Goal: Transaction & Acquisition: Purchase product/service

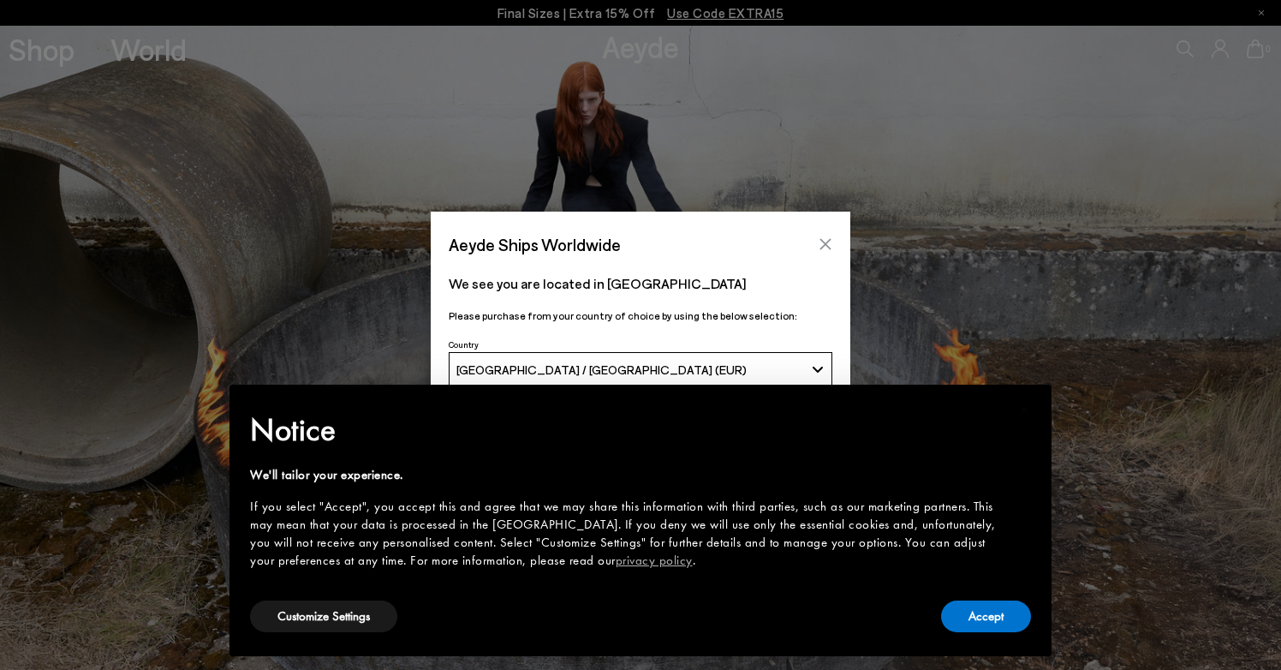
click at [826, 242] on icon "Close" at bounding box center [826, 244] width 14 height 14
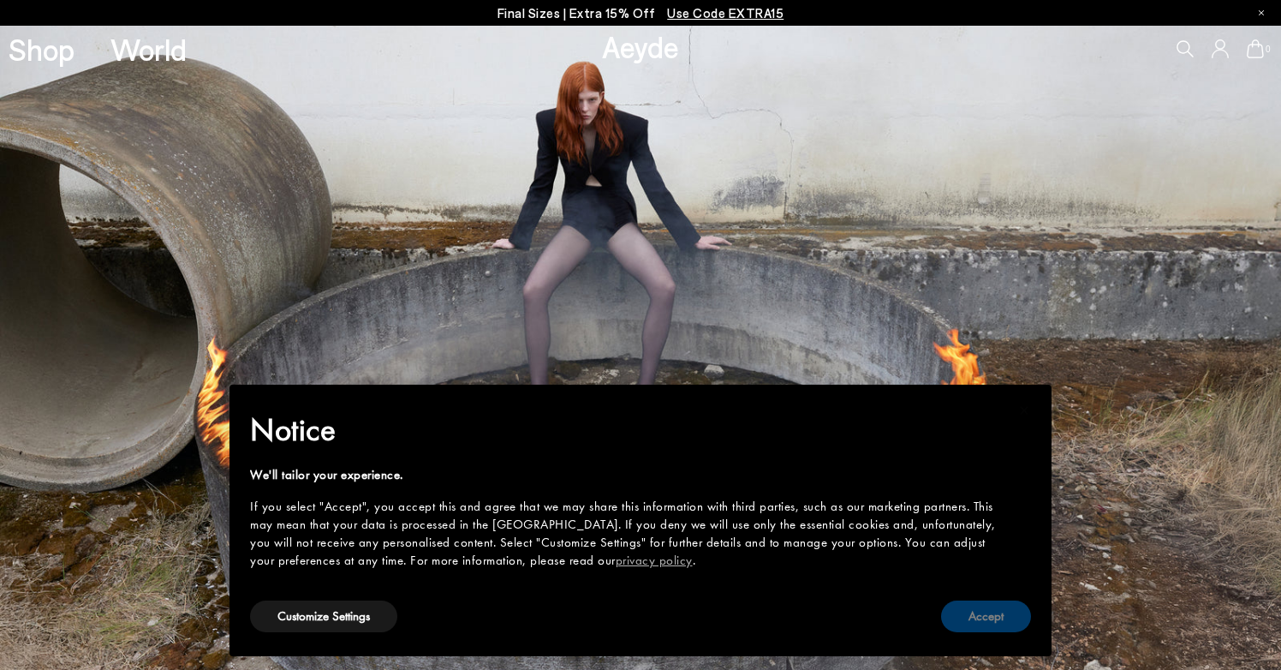
click at [995, 617] on button "Accept" at bounding box center [986, 616] width 90 height 32
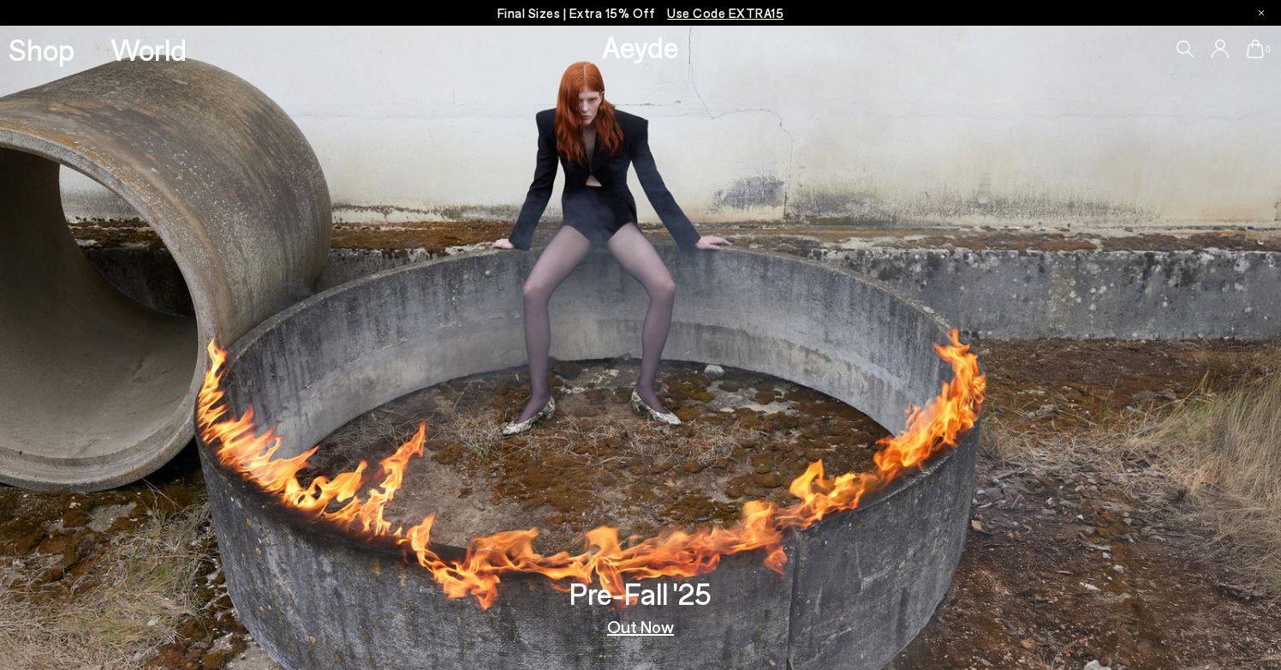
click at [649, 629] on link "Out Now" at bounding box center [640, 625] width 67 height 17
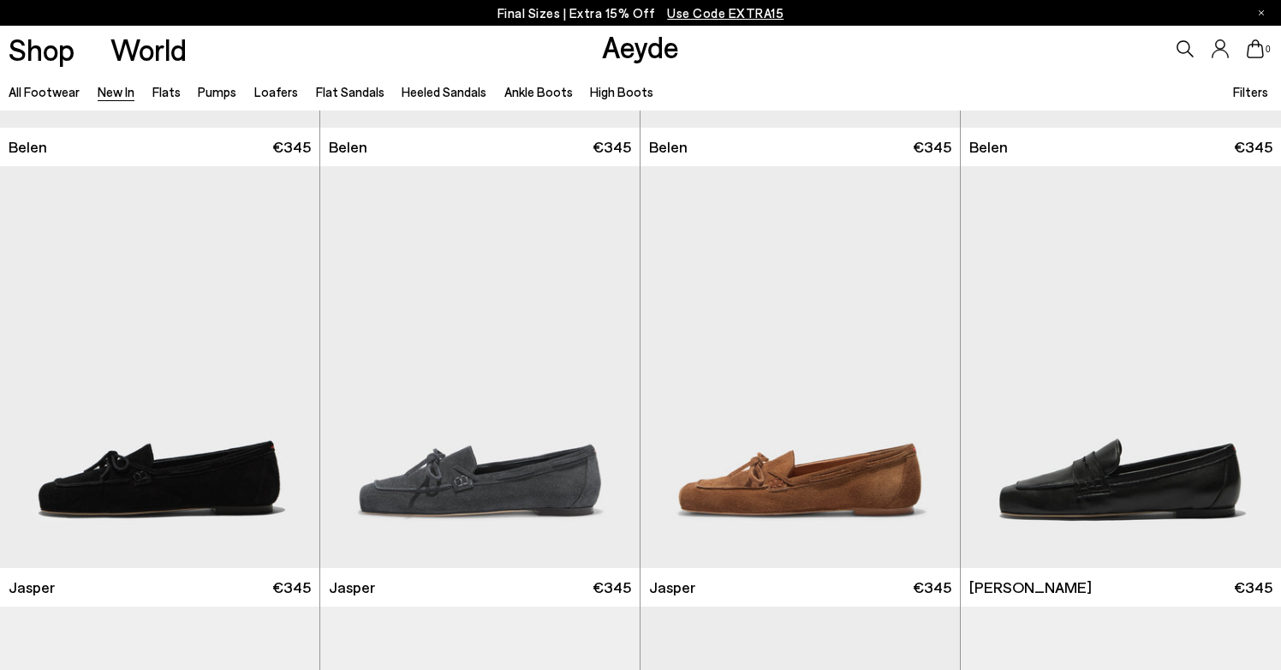
scroll to position [387, 0]
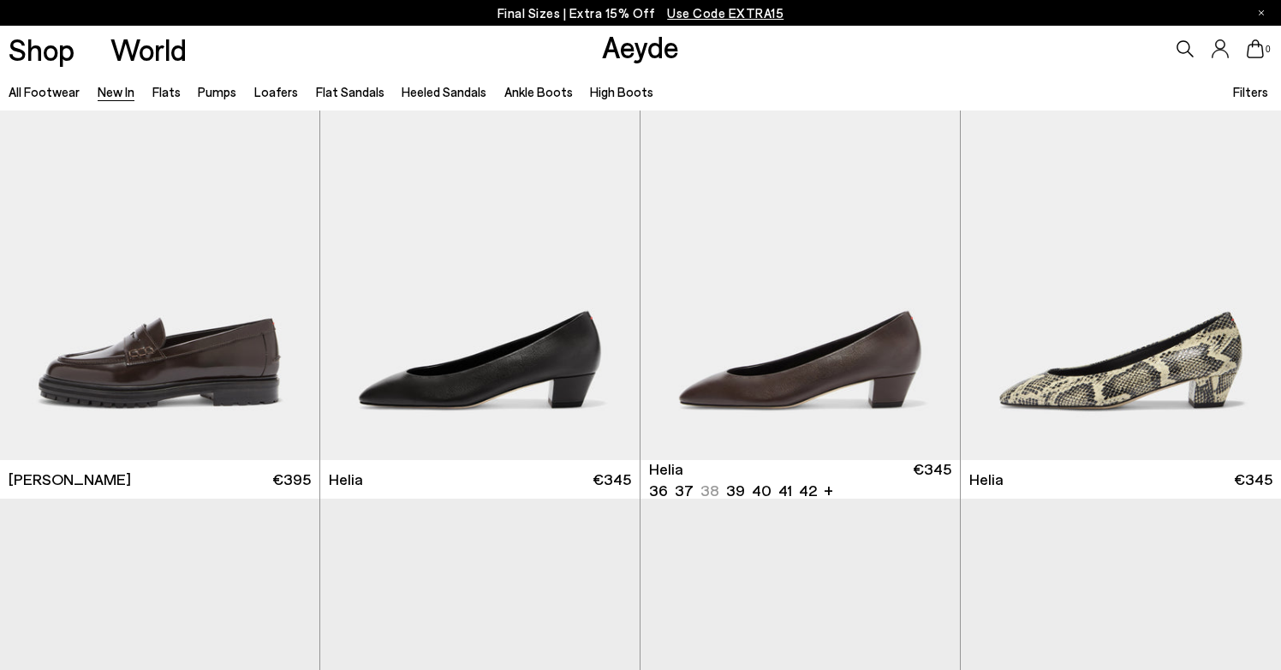
scroll to position [1374, 0]
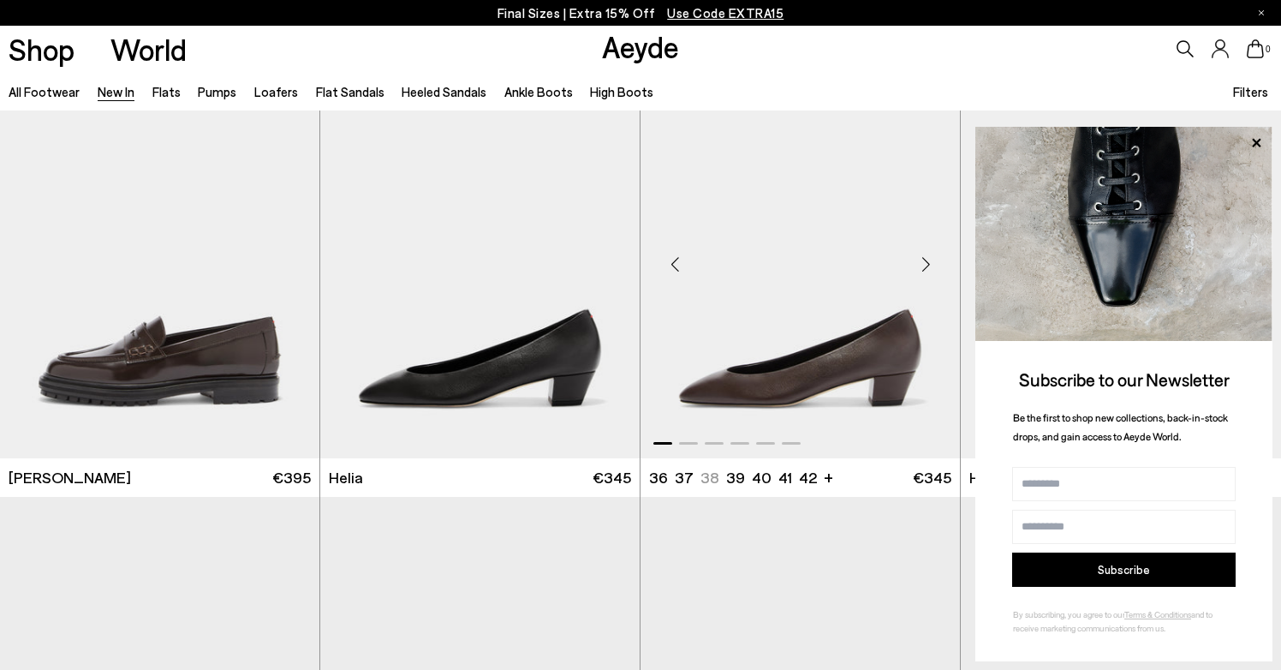
click at [794, 309] on img "1 / 6" at bounding box center [800, 258] width 319 height 402
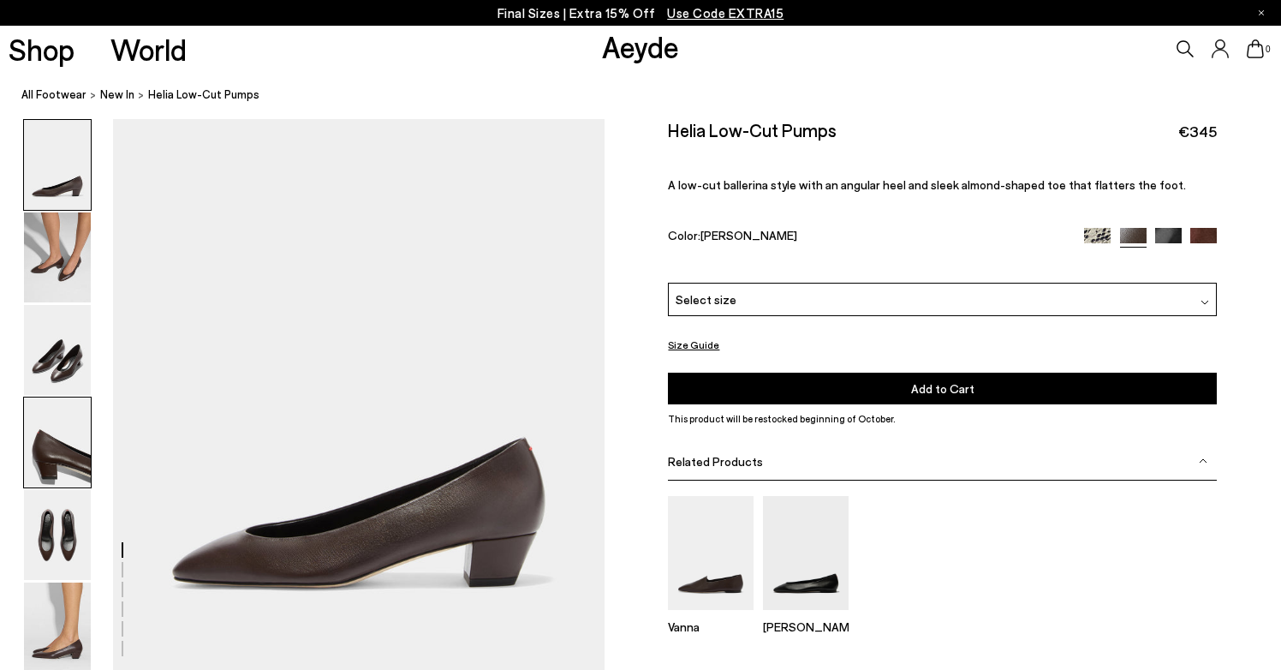
click at [61, 440] on img at bounding box center [57, 442] width 67 height 90
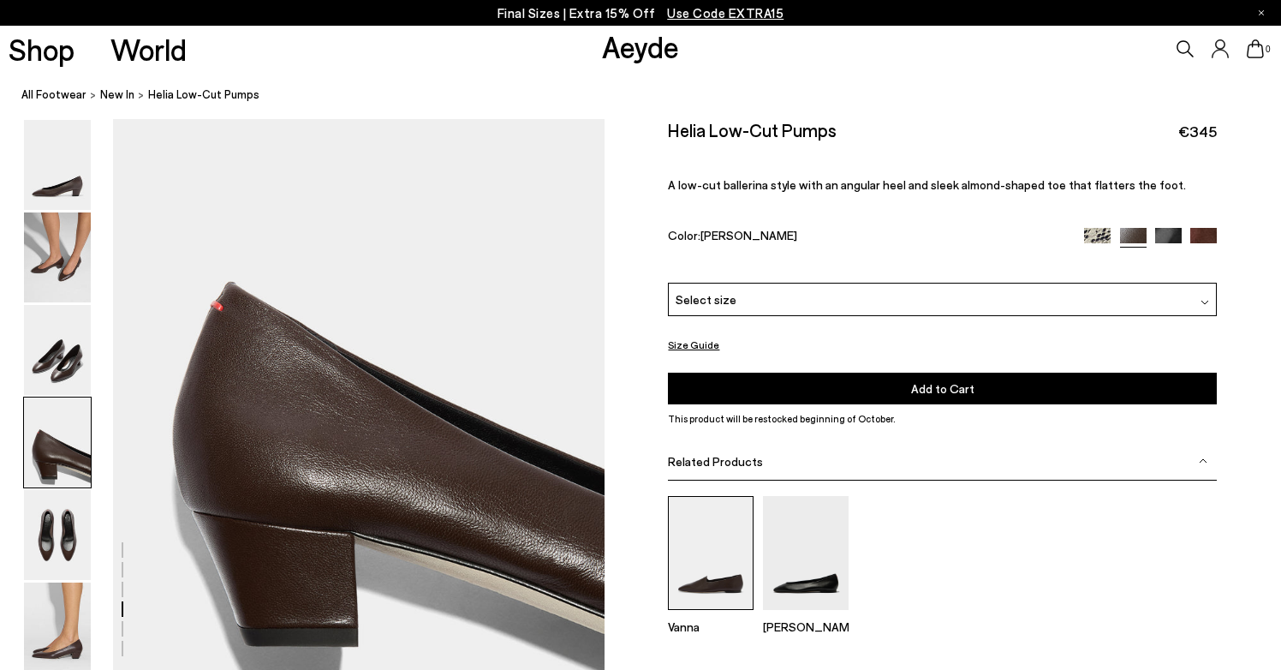
scroll to position [1939, 0]
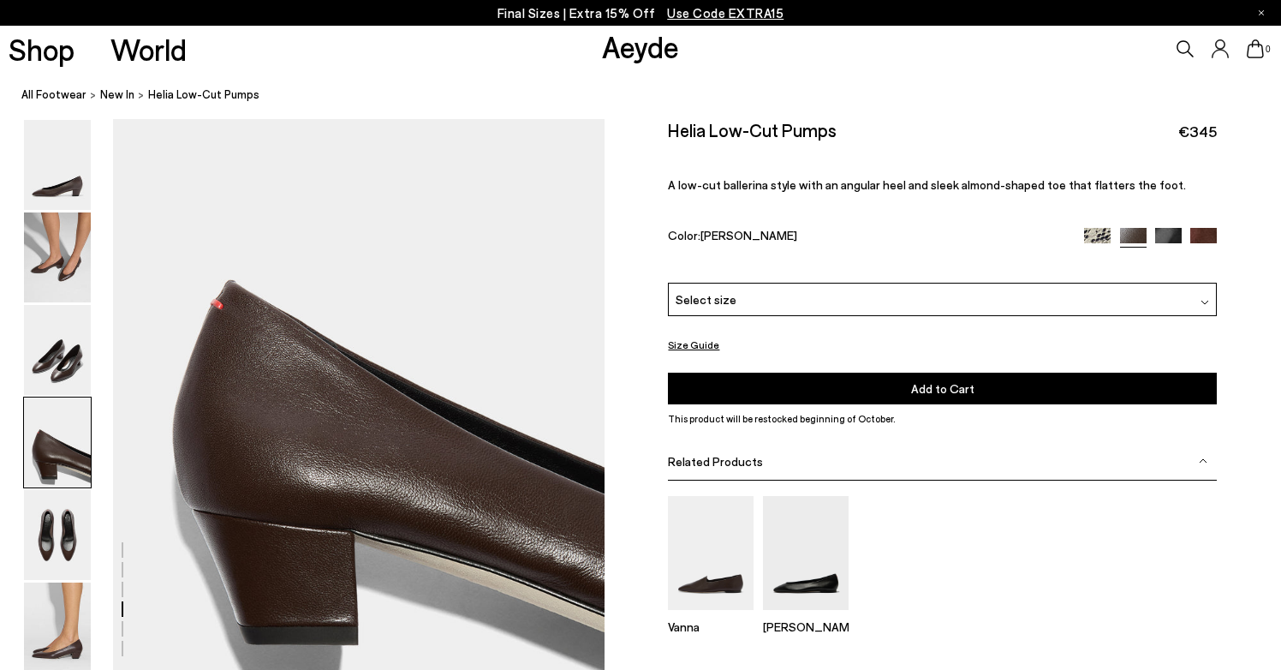
click at [1100, 228] on img at bounding box center [1097, 241] width 27 height 27
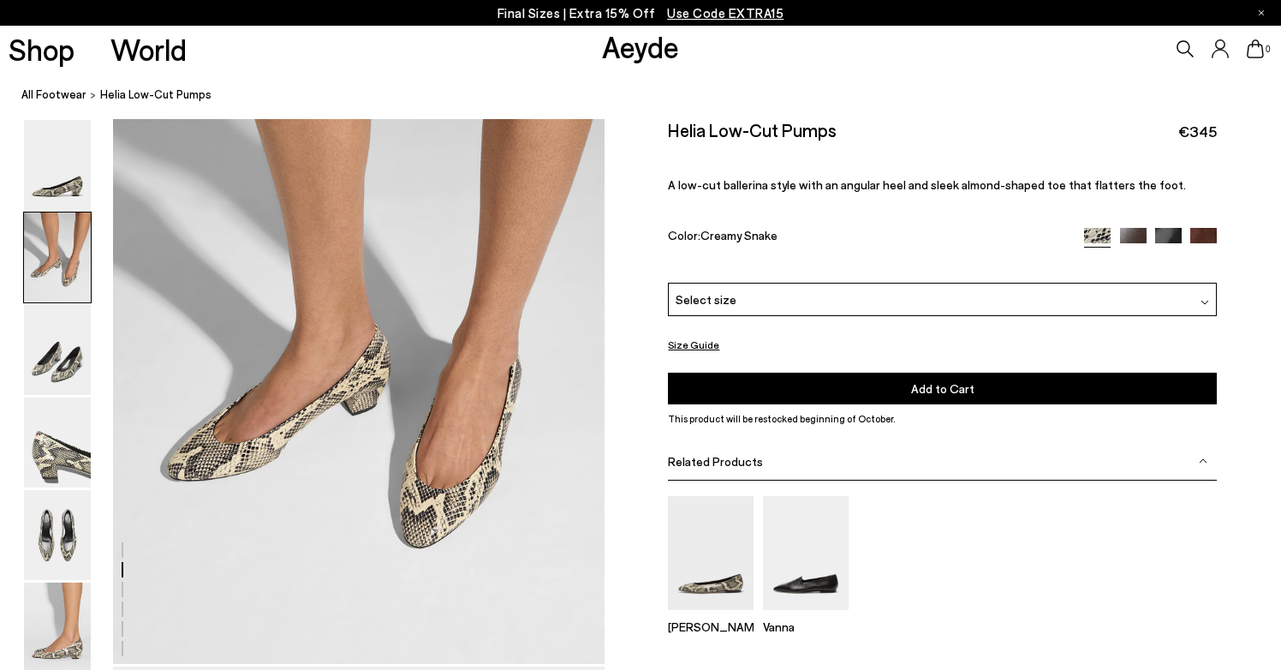
scroll to position [663, 0]
